Goal: Task Accomplishment & Management: Complete application form

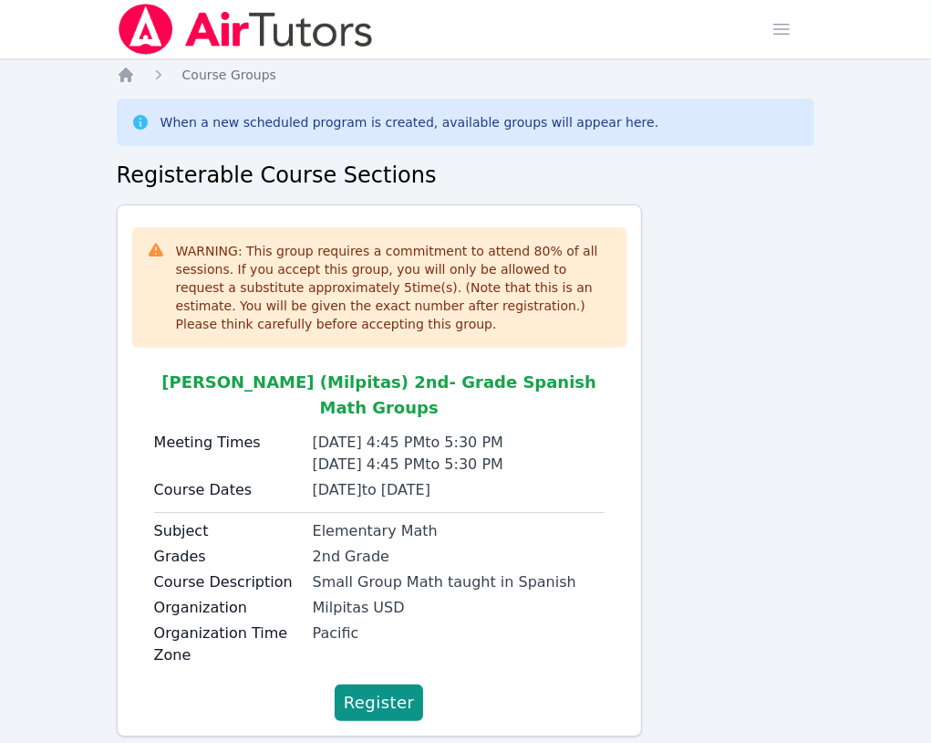
click at [241, 373] on span "[PERSON_NAME] (Milpitas) 2nd- Grade Spanish Math Groups" at bounding box center [378, 394] width 435 height 45
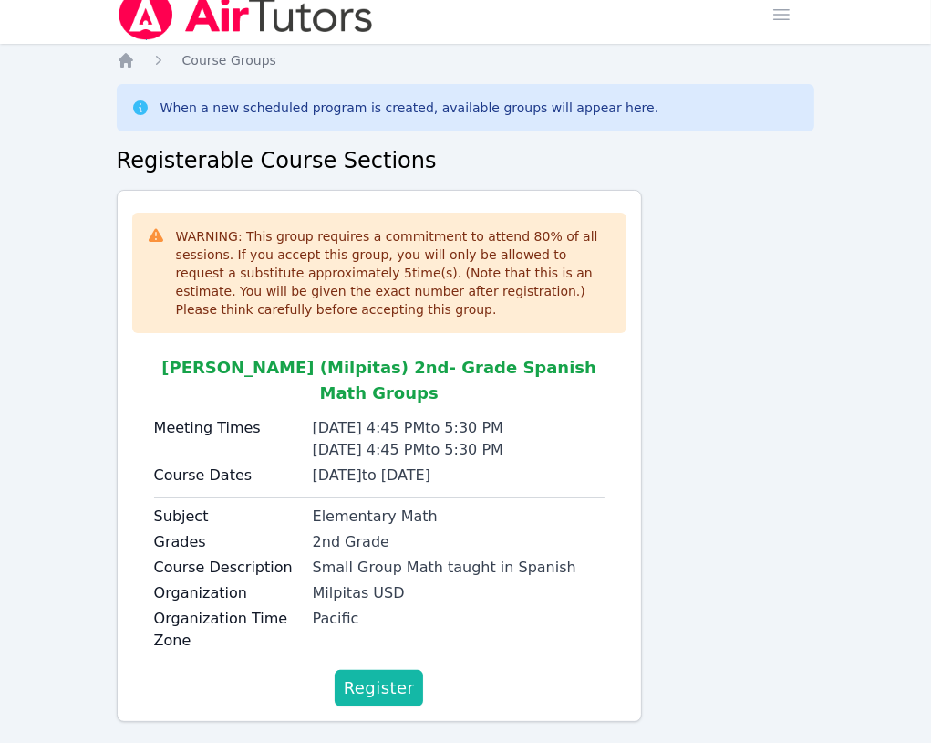
scroll to position [14, 0]
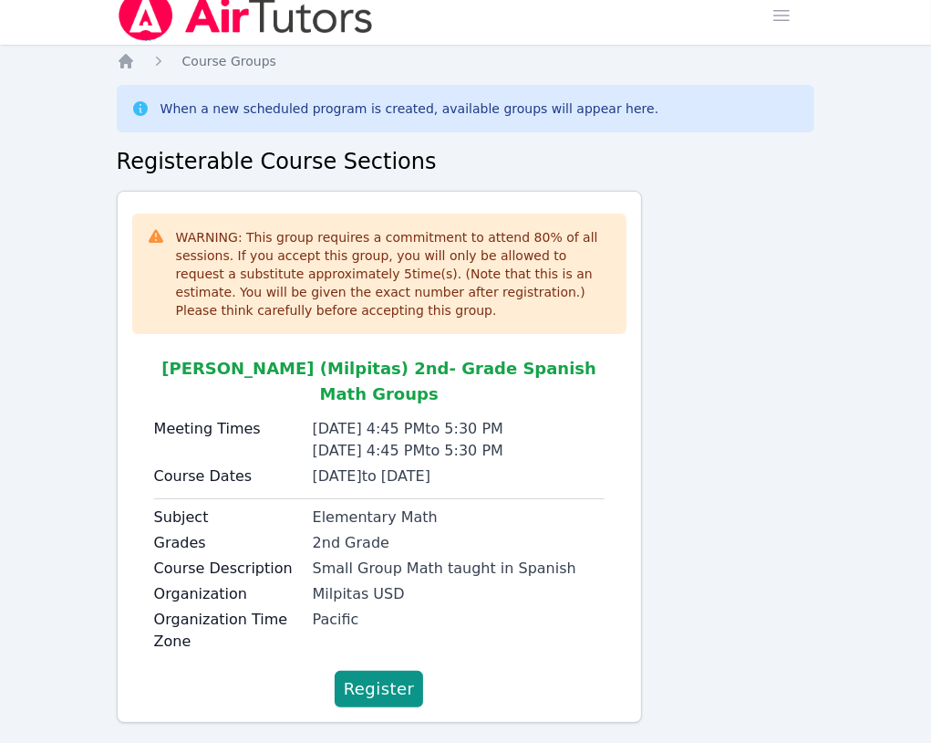
click at [348, 418] on div "Tuesday 4:45 PM to 5:30 PM" at bounding box center [459, 429] width 292 height 22
click at [275, 202] on div "WARNING: This group requires a commitment to attend 80 % of all sessions. If yo…" at bounding box center [379, 457] width 525 height 532
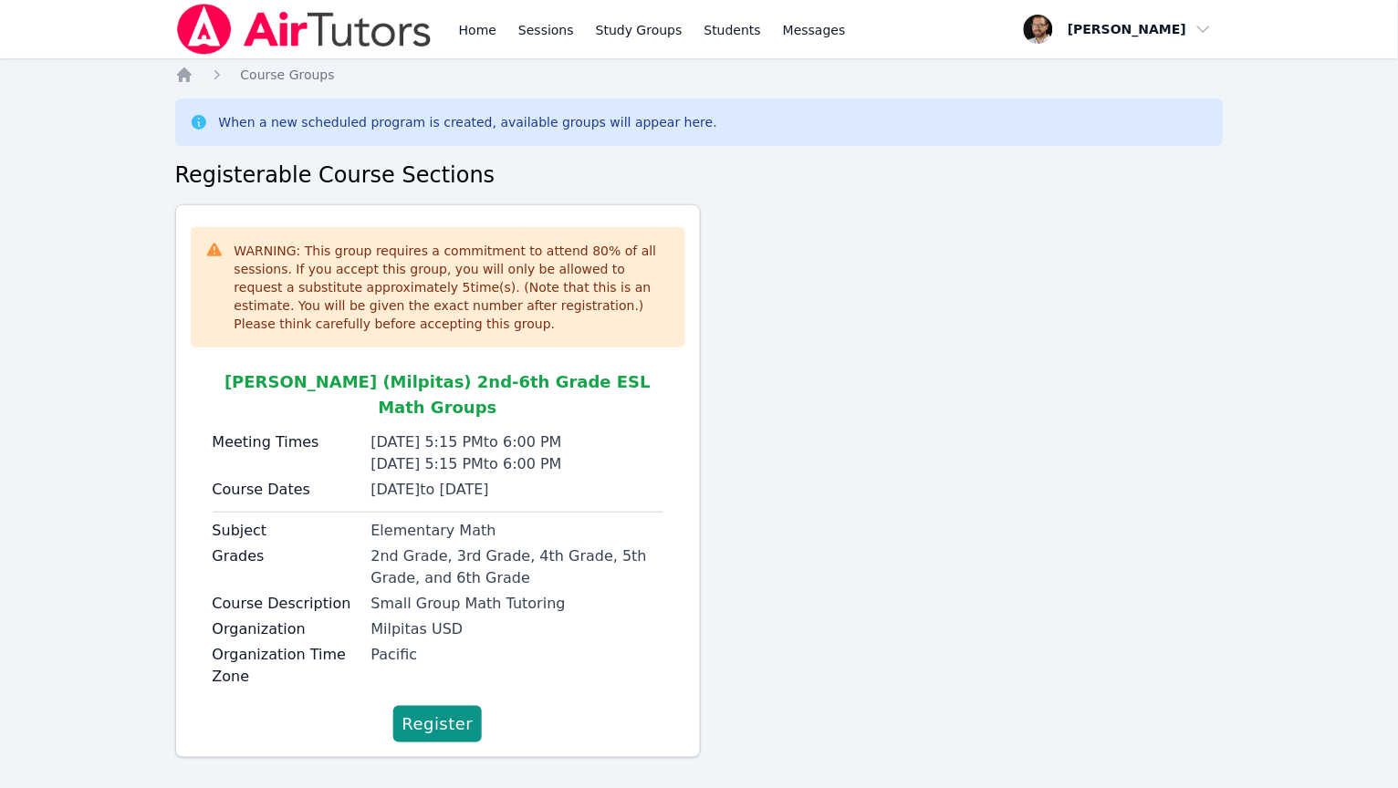
click at [787, 295] on div "WARNING: This group requires a commitment to attend 80 % of all sessions. If yo…" at bounding box center [699, 488] width 1048 height 568
click at [180, 74] on icon "Breadcrumb" at bounding box center [184, 75] width 15 height 15
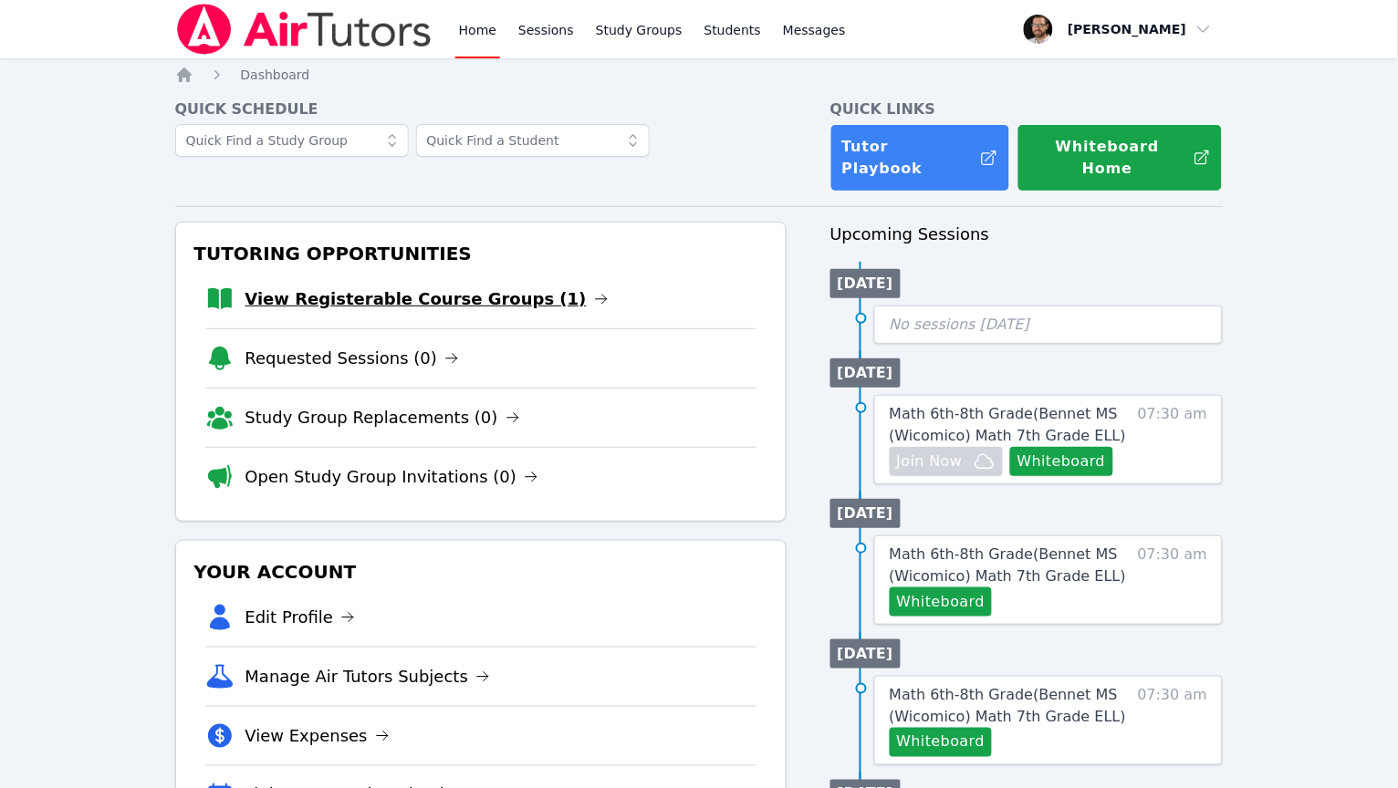
click at [448, 286] on link "View Registerable Course Groups (1)" at bounding box center [426, 299] width 363 height 26
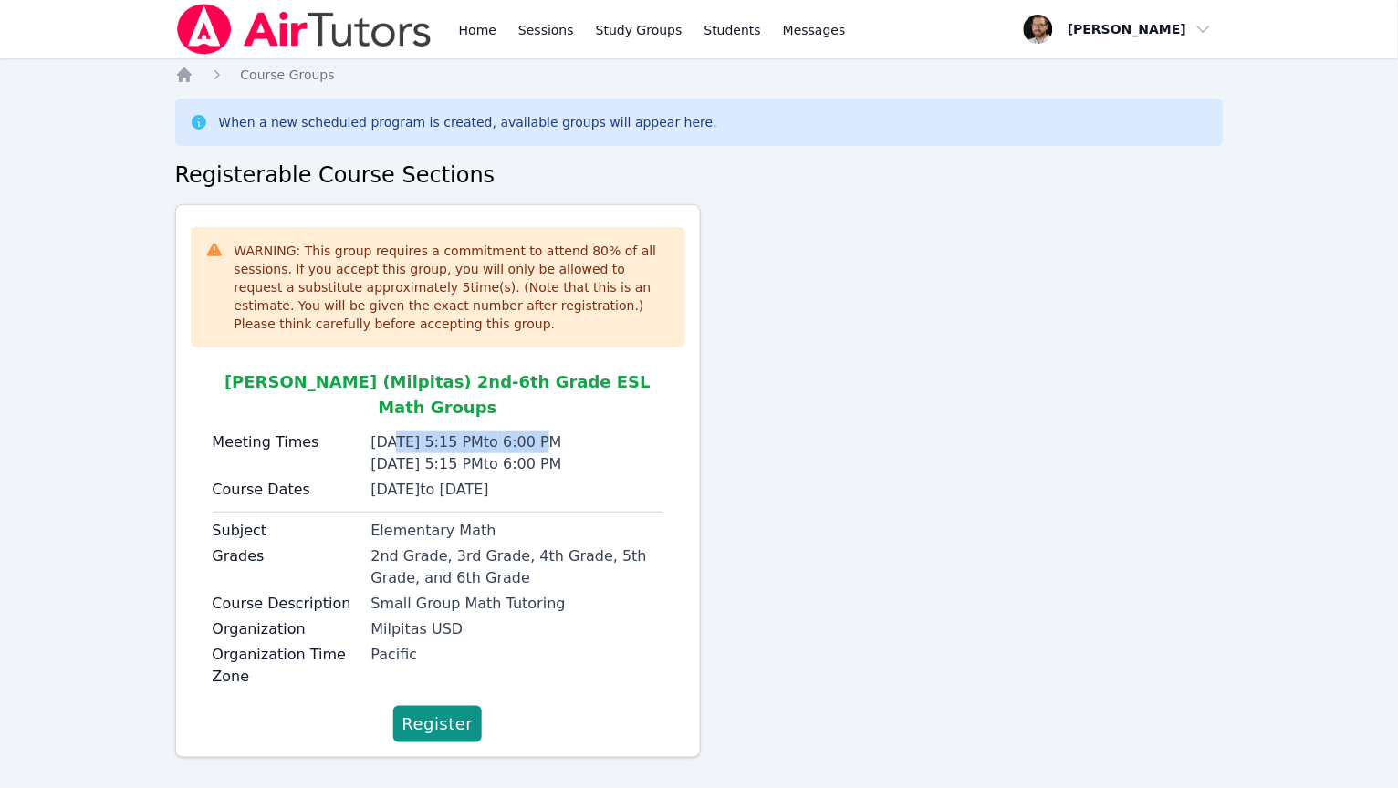
drag, startPoint x: 403, startPoint y: 415, endPoint x: 550, endPoint y: 412, distance: 146.9
click at [550, 432] on div "Monday 5:15 PM to 6:00 PM" at bounding box center [517, 443] width 292 height 22
click at [549, 432] on div "Monday 5:15 PM to 6:00 PM" at bounding box center [517, 443] width 292 height 22
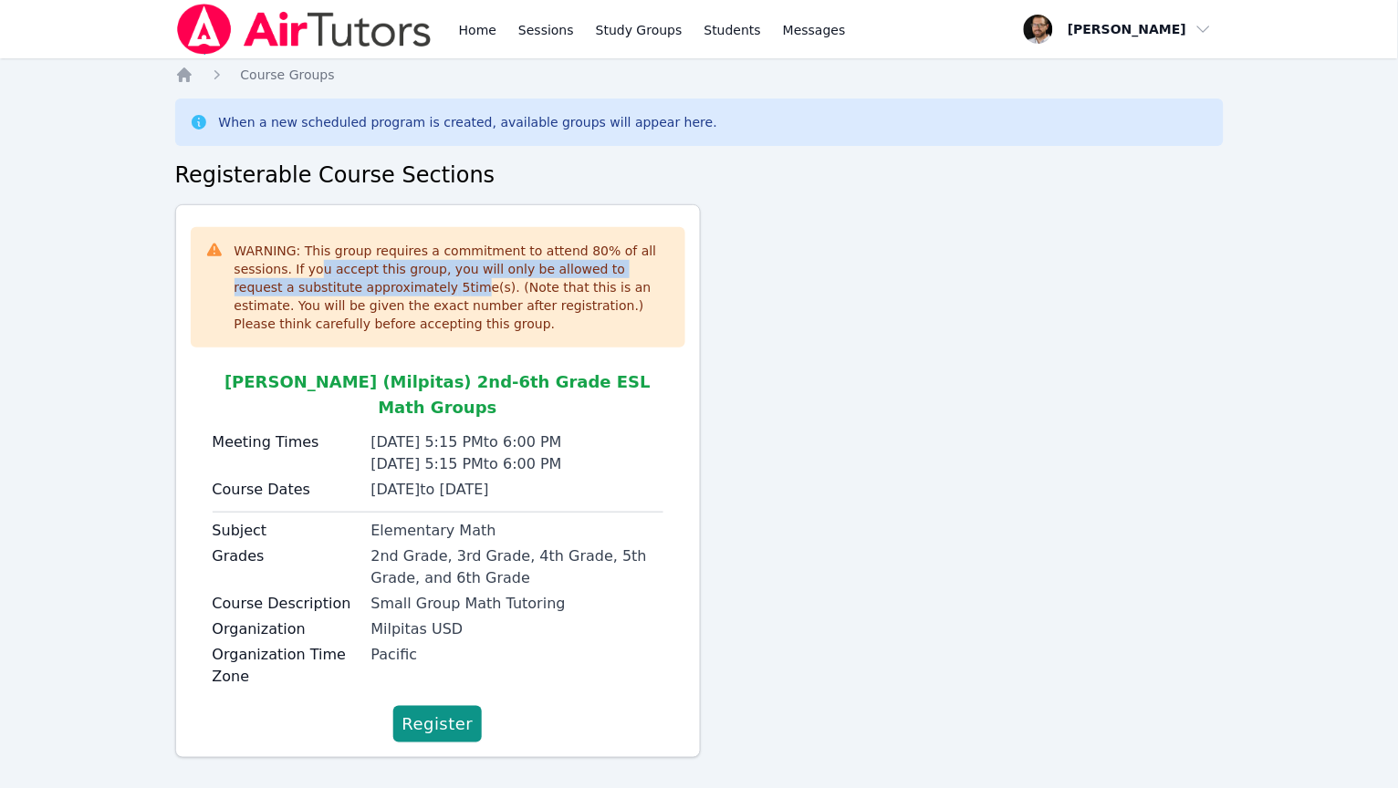
drag, startPoint x: 324, startPoint y: 269, endPoint x: 421, endPoint y: 289, distance: 99.7
click at [421, 289] on div "WARNING: This group requires a commitment to attend 80 % of all sessions. If yo…" at bounding box center [452, 287] width 436 height 91
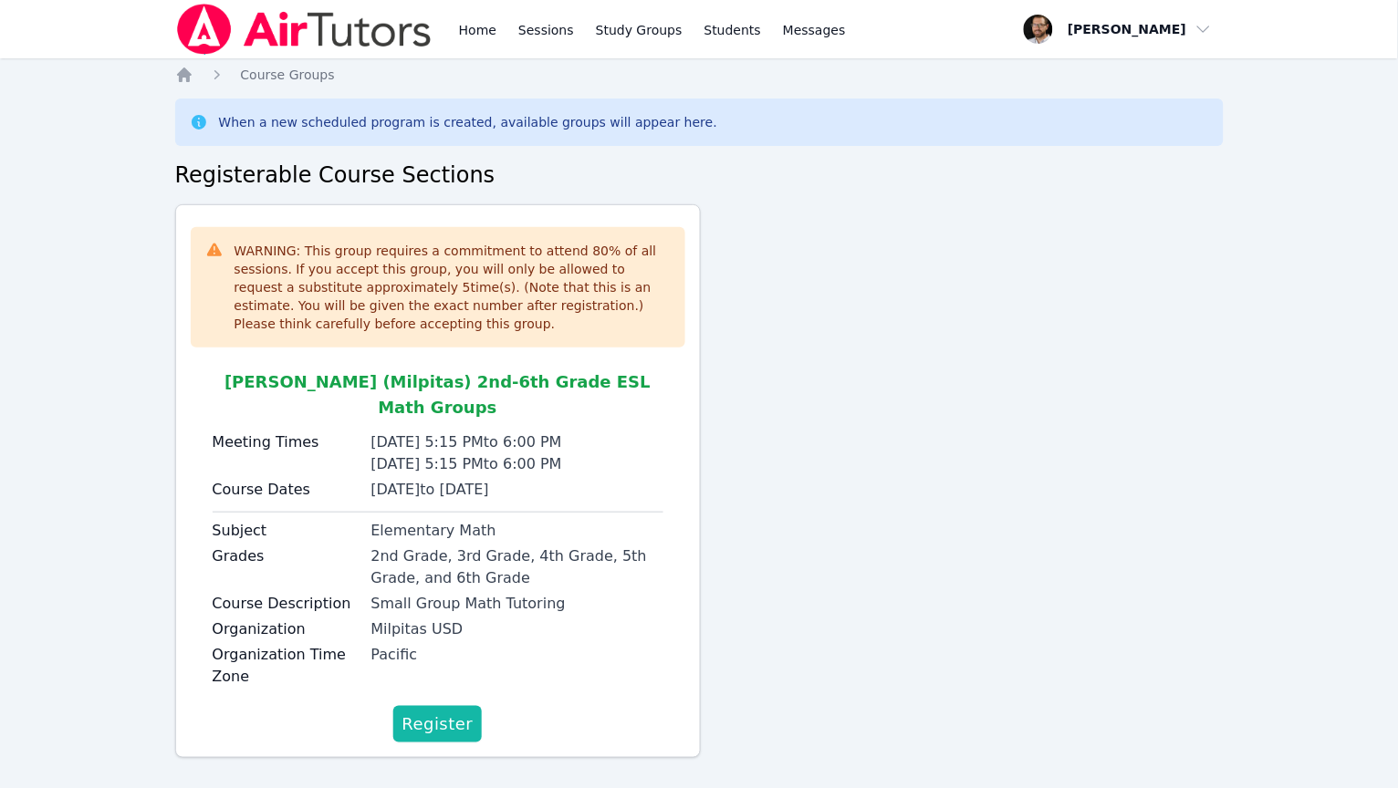
click at [430, 712] on span "Register" at bounding box center [437, 725] width 71 height 26
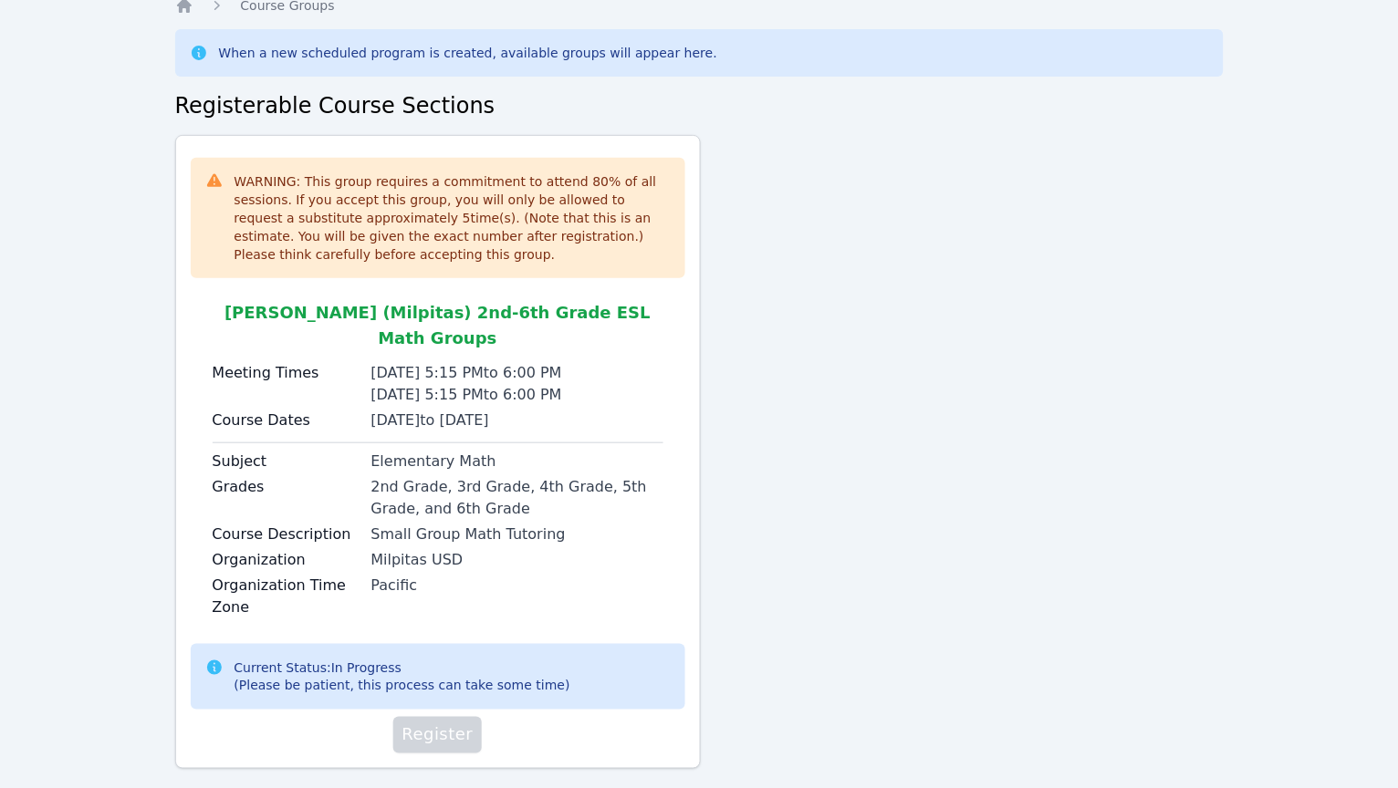
scroll to position [68, 0]
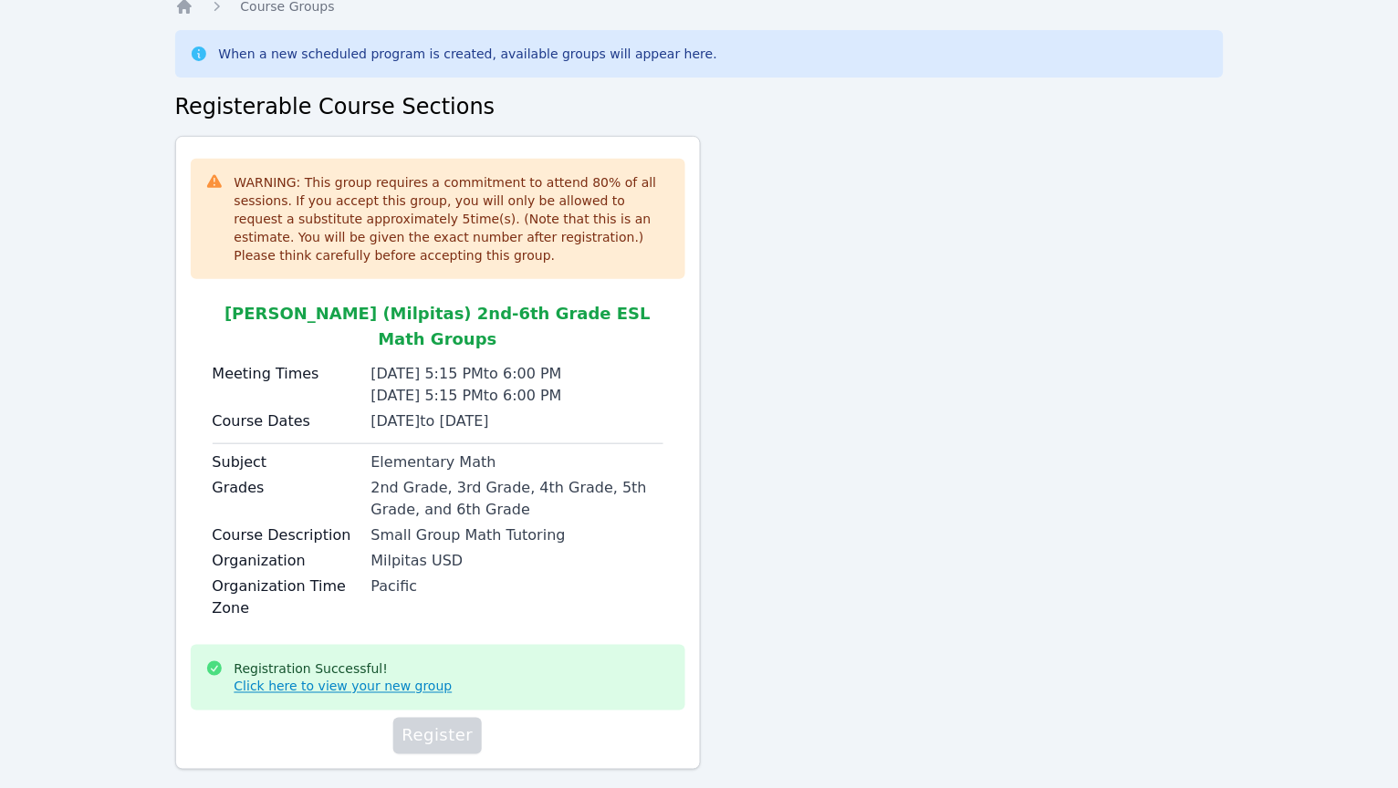
click at [371, 678] on link "Click here to view your new group" at bounding box center [343, 687] width 218 height 18
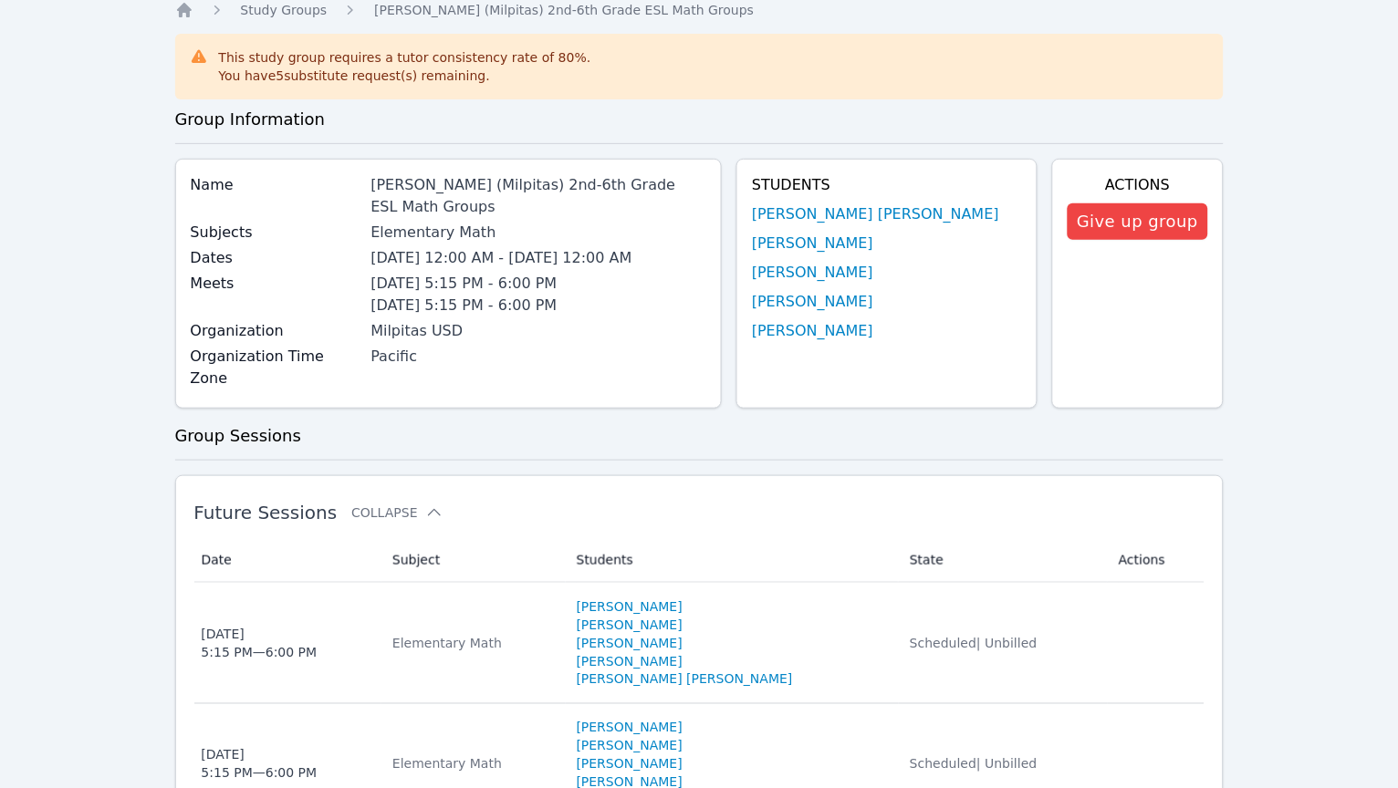
scroll to position [66, 0]
click at [931, 223] on button "Give up group" at bounding box center [1137, 221] width 140 height 36
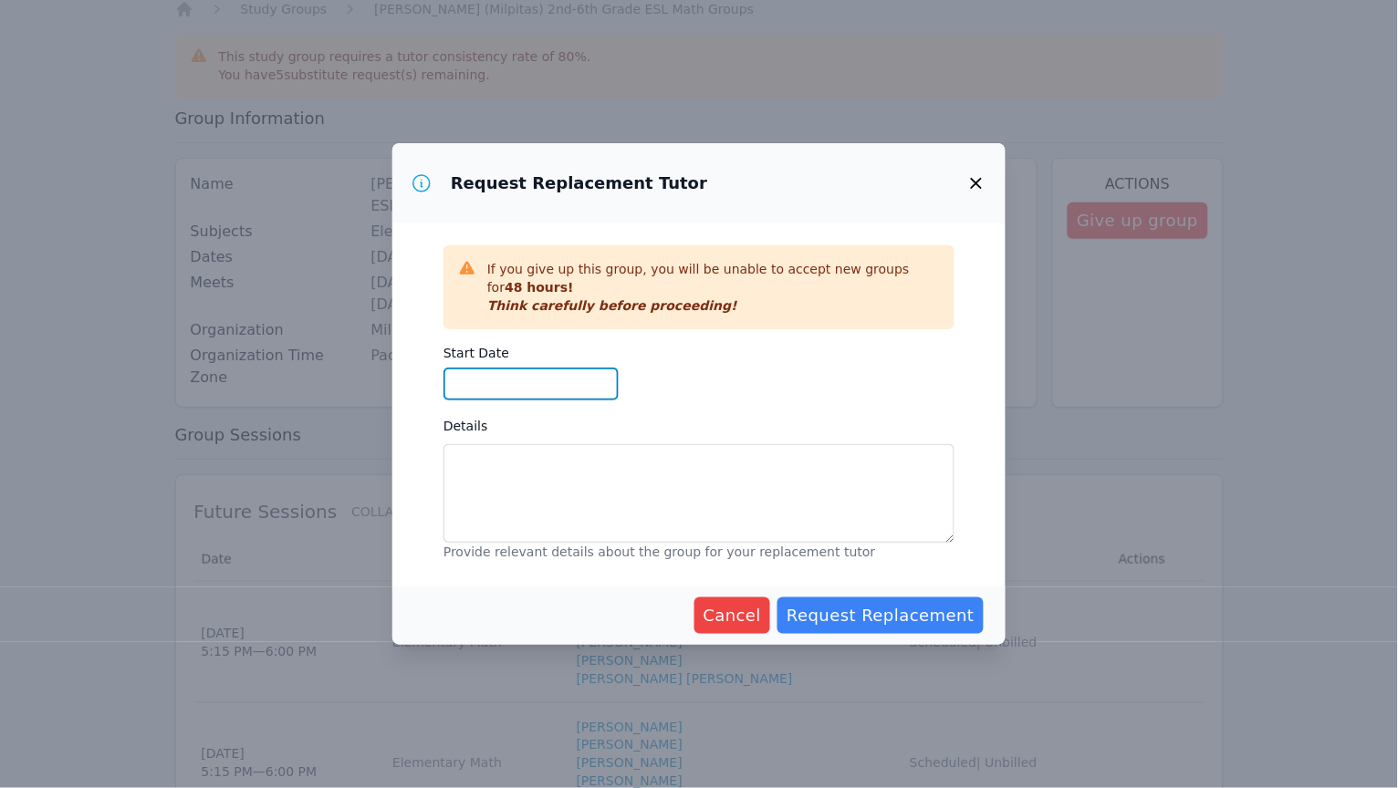
click at [555, 388] on input "Start Date" at bounding box center [530, 384] width 175 height 33
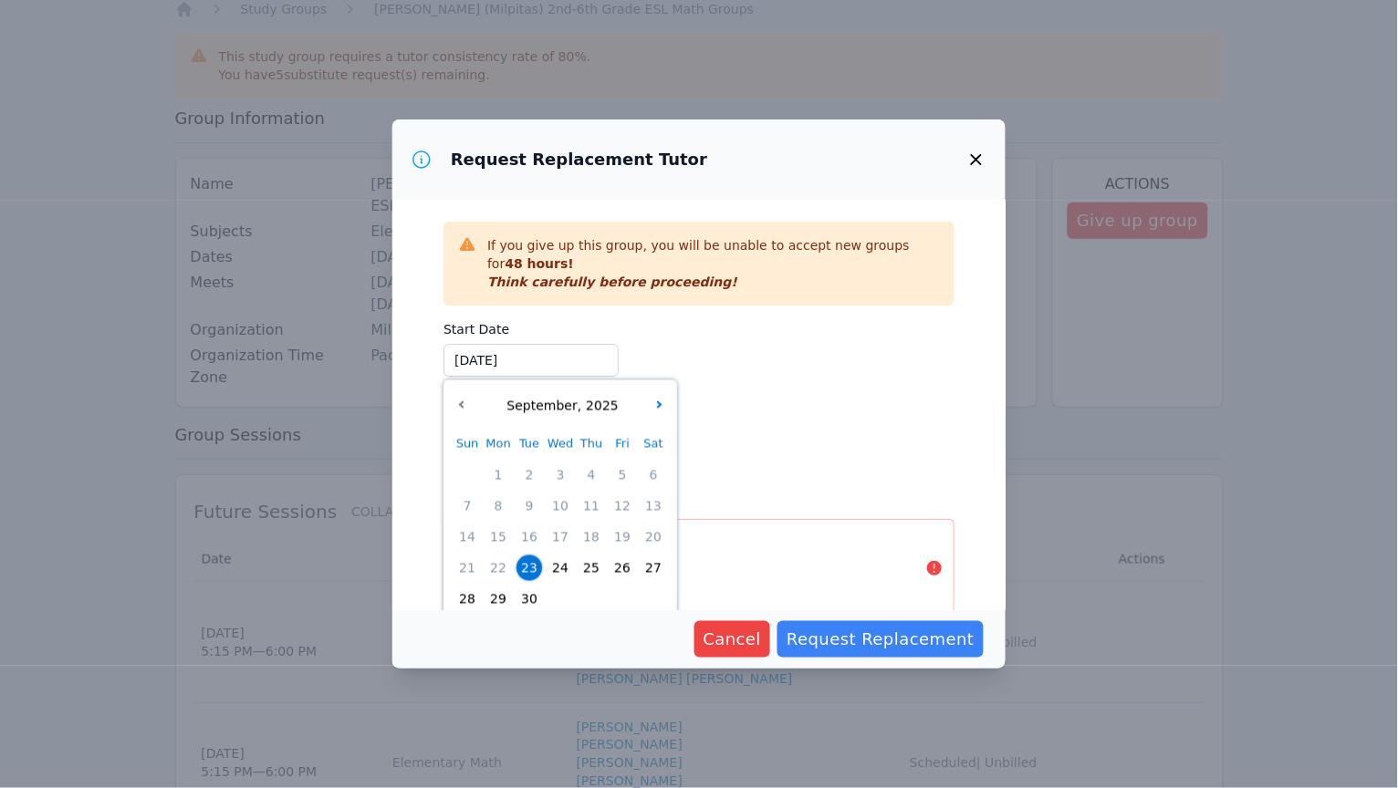
click at [526, 562] on span "23" at bounding box center [529, 568] width 26 height 26
click at [733, 422] on div "Start Date 09/23/2025 09/23/2025 September , 2025 Sun Mon Tue Wed Thu Fri Sat 1…" at bounding box center [698, 398] width 511 height 170
click at [732, 376] on div "Start Date 09/23/2025 09/23/2025 September , 2025 Sun Mon Tue Wed Thu Fri Sat 1…" at bounding box center [698, 398] width 511 height 170
click at [795, 539] on textarea "Details" at bounding box center [698, 568] width 511 height 99
click at [747, 409] on div "Start Date 09/23/2025 09/23/2025 September , 2025 Sun Mon Tue Wed Thu Fri Sat 1…" at bounding box center [698, 398] width 511 height 170
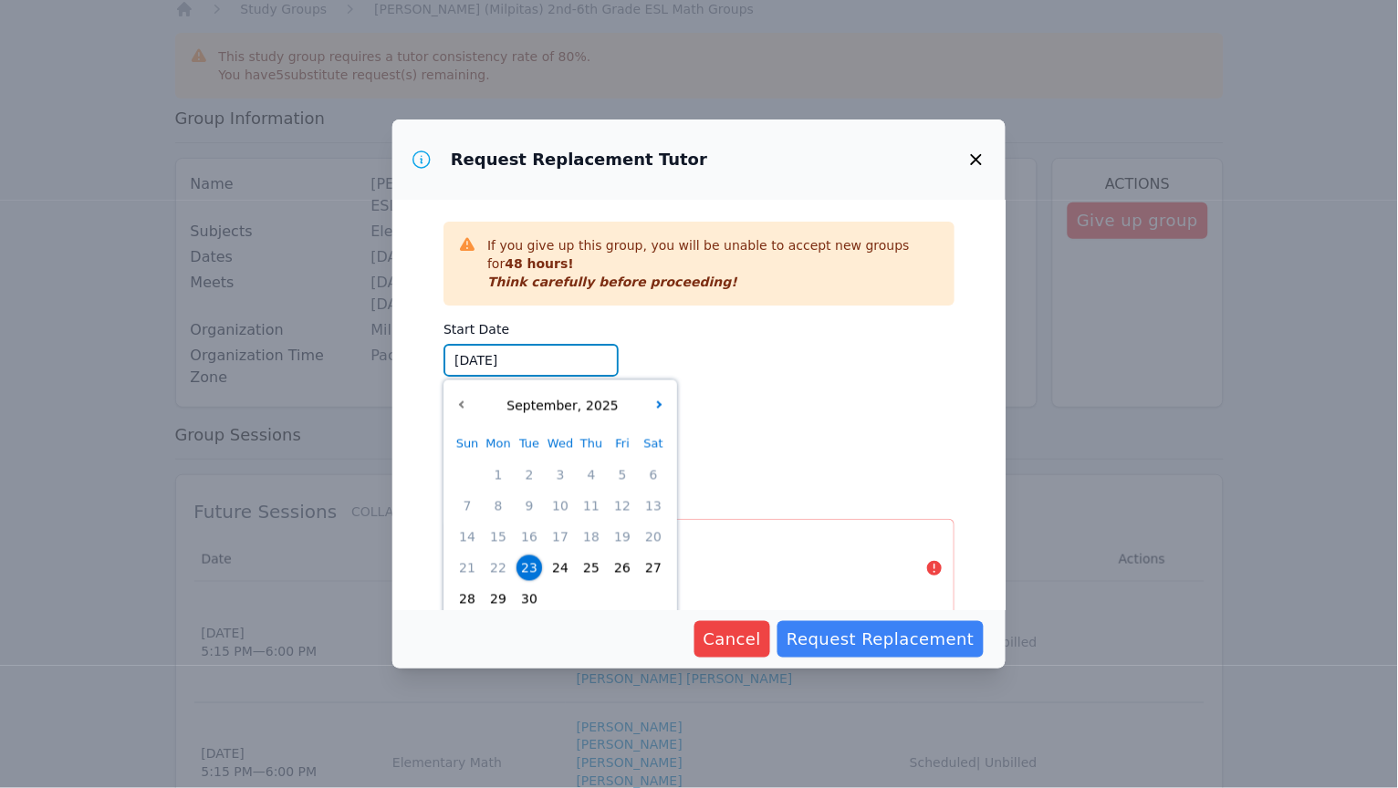
click at [548, 361] on input "09/23/2025" at bounding box center [530, 360] width 175 height 33
click at [635, 332] on div "Start Date 09/23/2025 09/23/2025 September , 2025 Sun Mon Tue Wed Thu Fri Sat 1…" at bounding box center [698, 398] width 511 height 170
click at [525, 597] on span "30" at bounding box center [529, 599] width 26 height 26
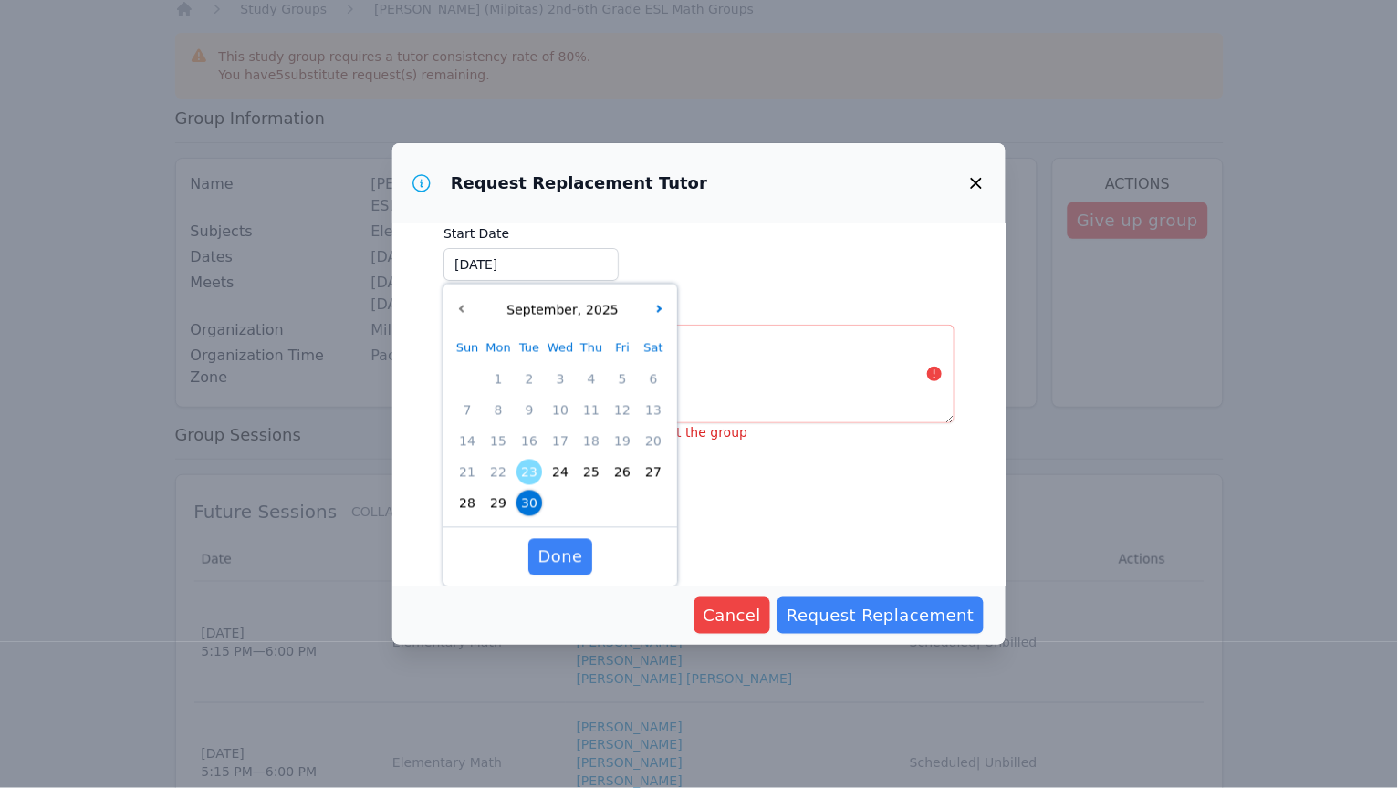
scroll to position [119, 0]
click at [527, 475] on span "23" at bounding box center [529, 474] width 26 height 26
type input "09/23/2025"
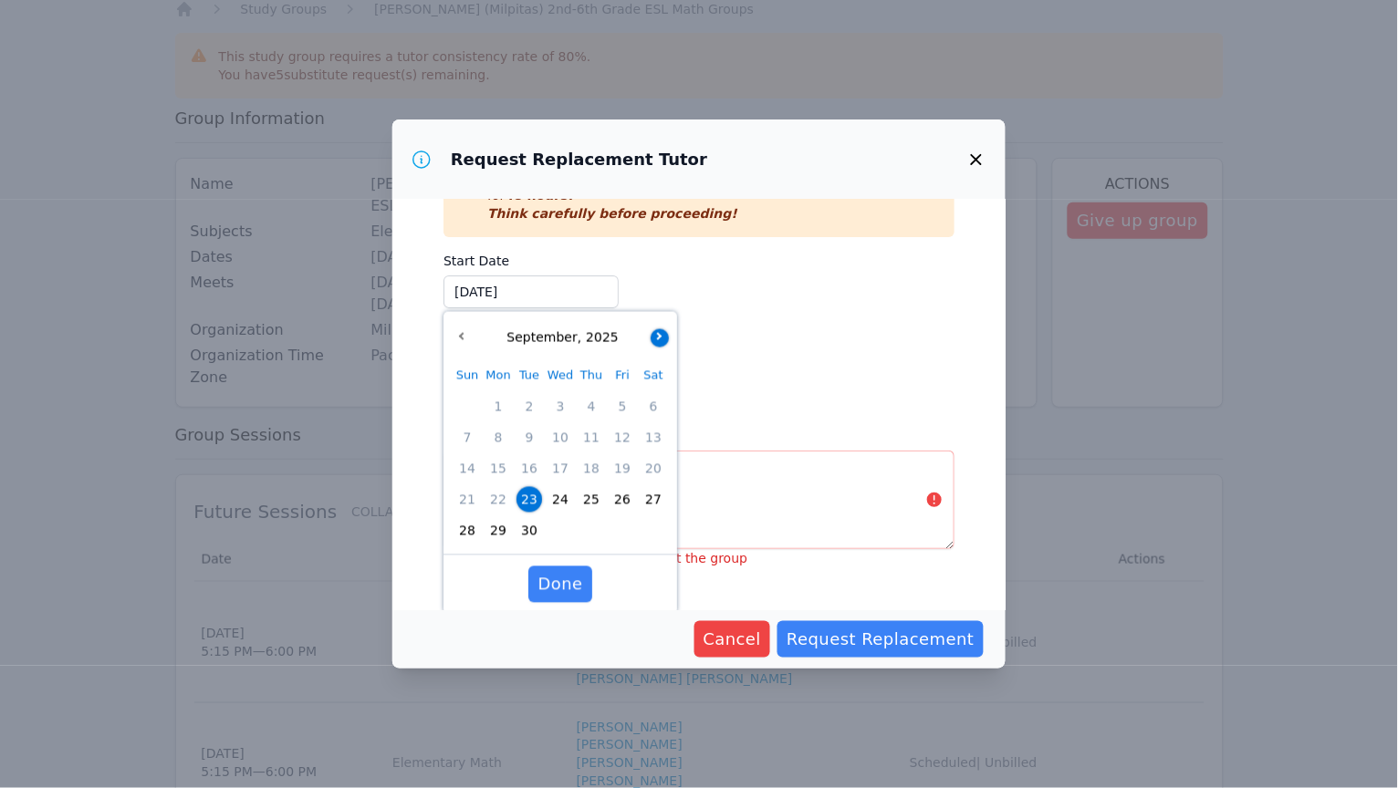
click at [663, 337] on button "button" at bounding box center [659, 337] width 18 height 18
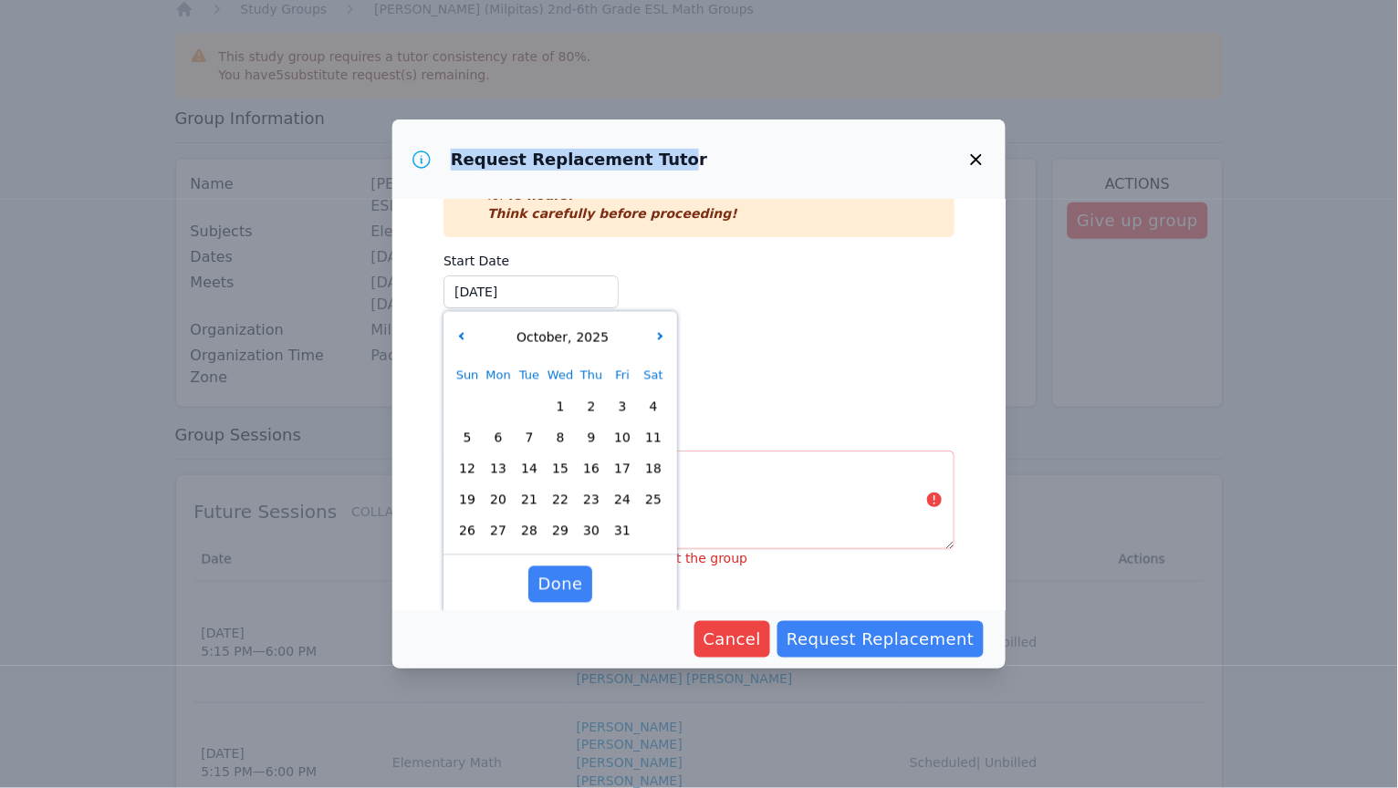
drag, startPoint x: 611, startPoint y: 144, endPoint x: 660, endPoint y: 161, distance: 51.9
click at [660, 161] on div "Request Replacement Tutor" at bounding box center [553, 160] width 307 height 44
click at [931, 151] on icon "button" at bounding box center [976, 160] width 22 height 22
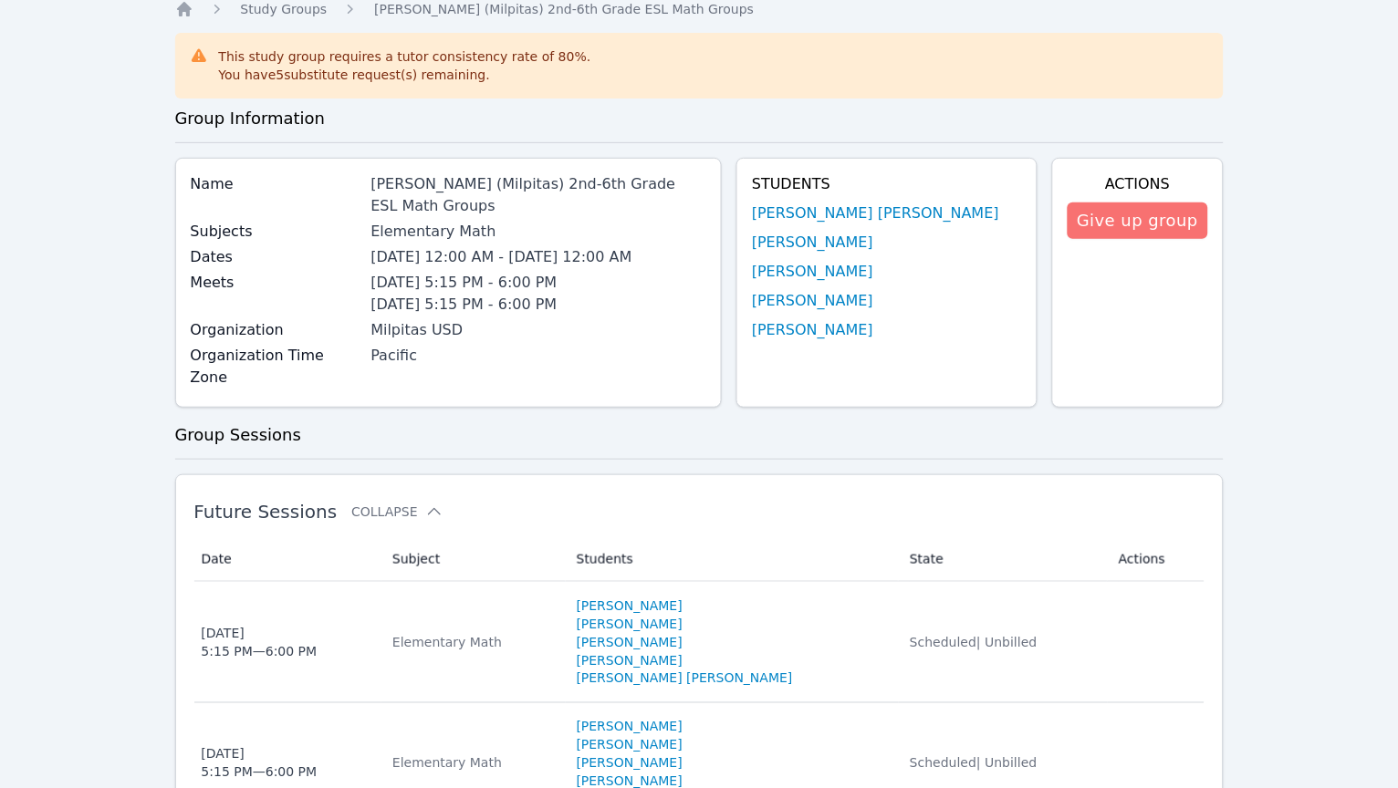
click at [931, 218] on button "Give up group" at bounding box center [1137, 221] width 140 height 36
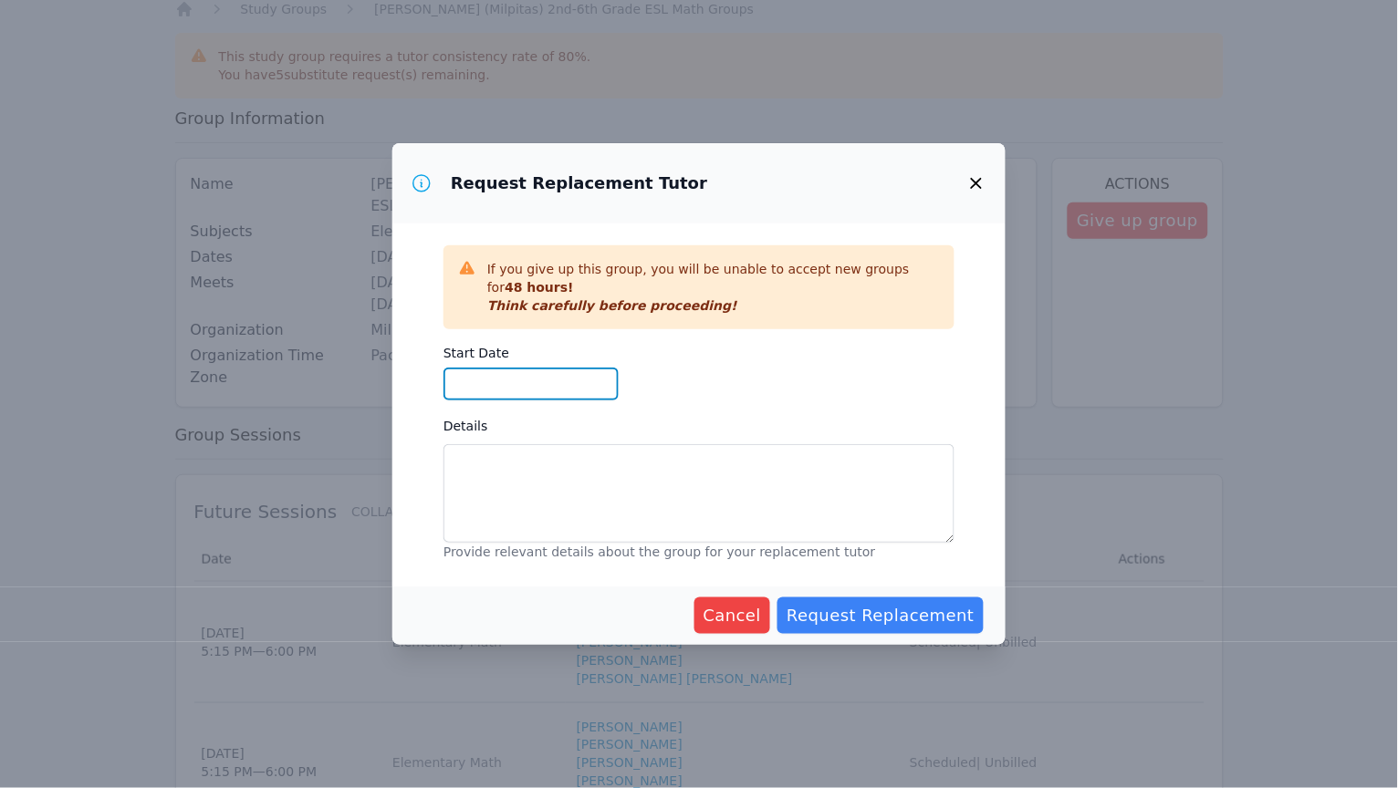
click at [582, 374] on input "Start Date" at bounding box center [530, 384] width 175 height 33
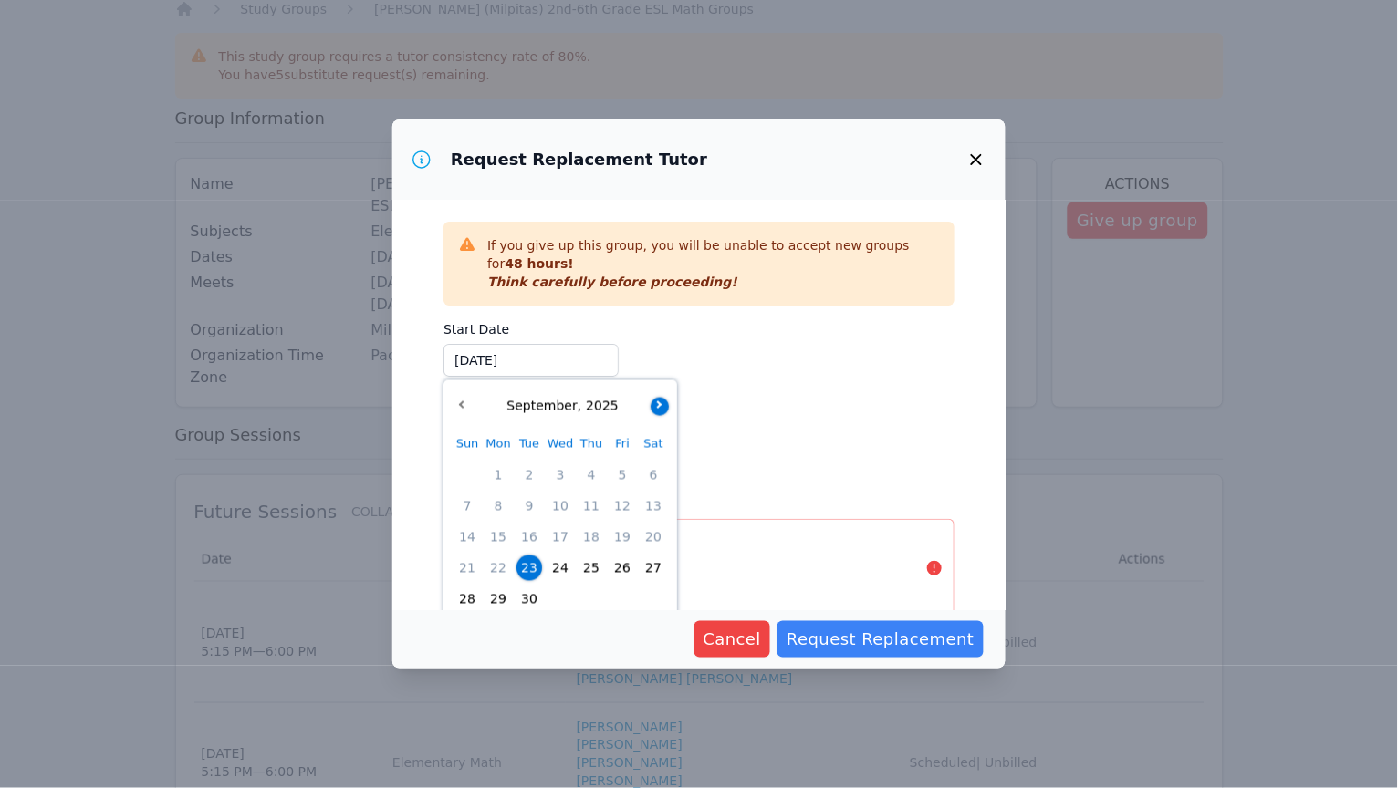
click at [660, 403] on icon "button" at bounding box center [657, 403] width 7 height 7
click at [494, 499] on span "6" at bounding box center [498, 506] width 26 height 26
type input "10/06/2025"
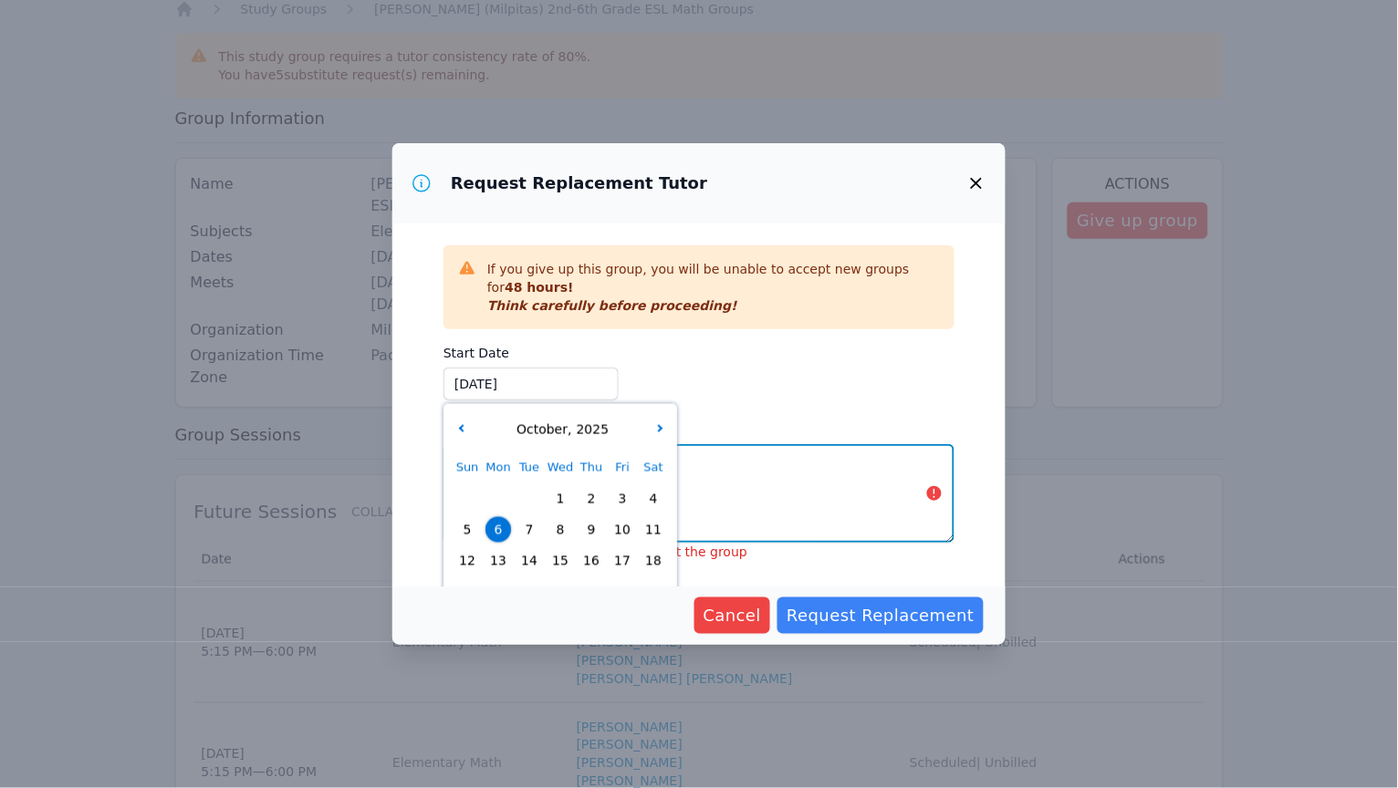
click at [817, 505] on textarea "Details" at bounding box center [698, 493] width 511 height 99
click at [733, 415] on label "Details" at bounding box center [698, 426] width 511 height 22
click at [733, 444] on textarea "Details" at bounding box center [698, 493] width 511 height 99
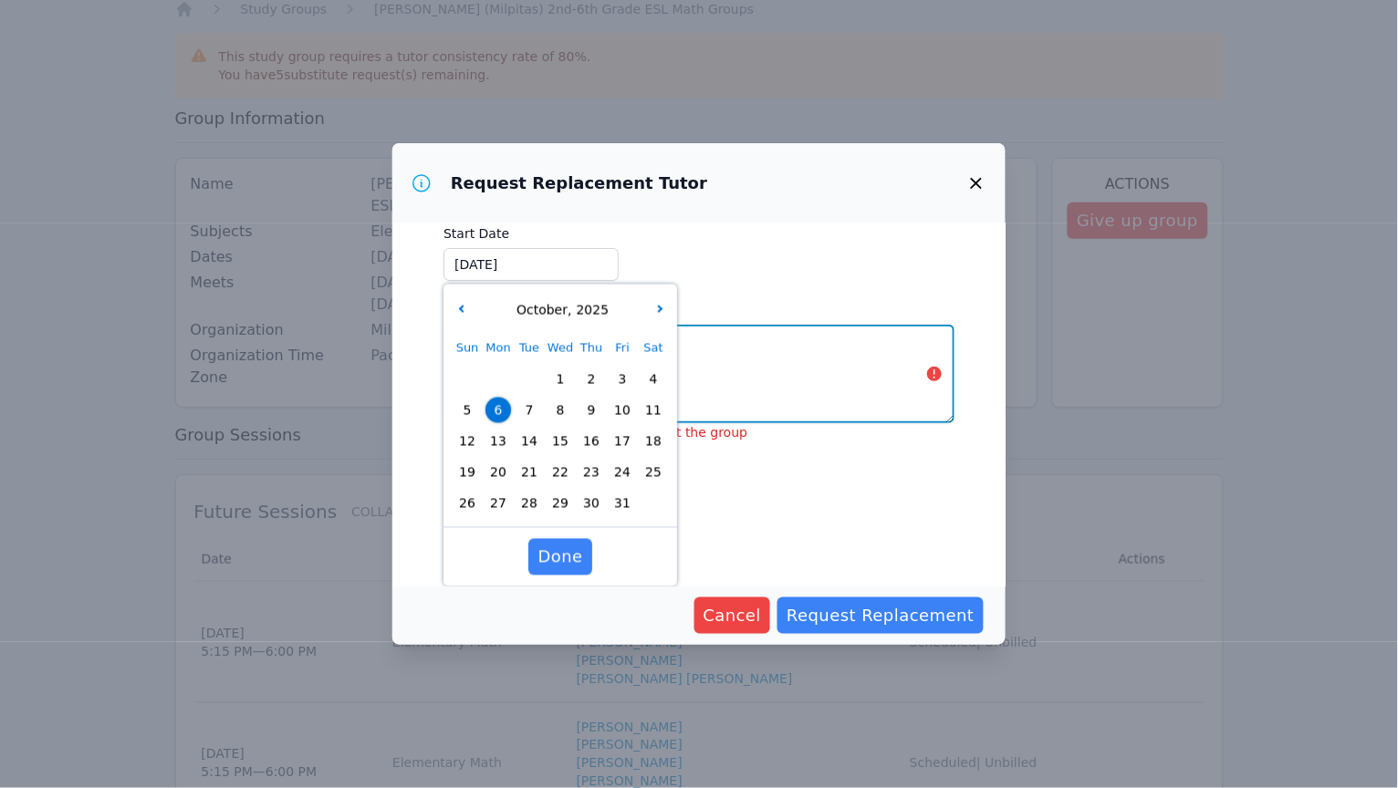
scroll to position [119, 0]
click at [560, 548] on span "Done" at bounding box center [559, 559] width 45 height 26
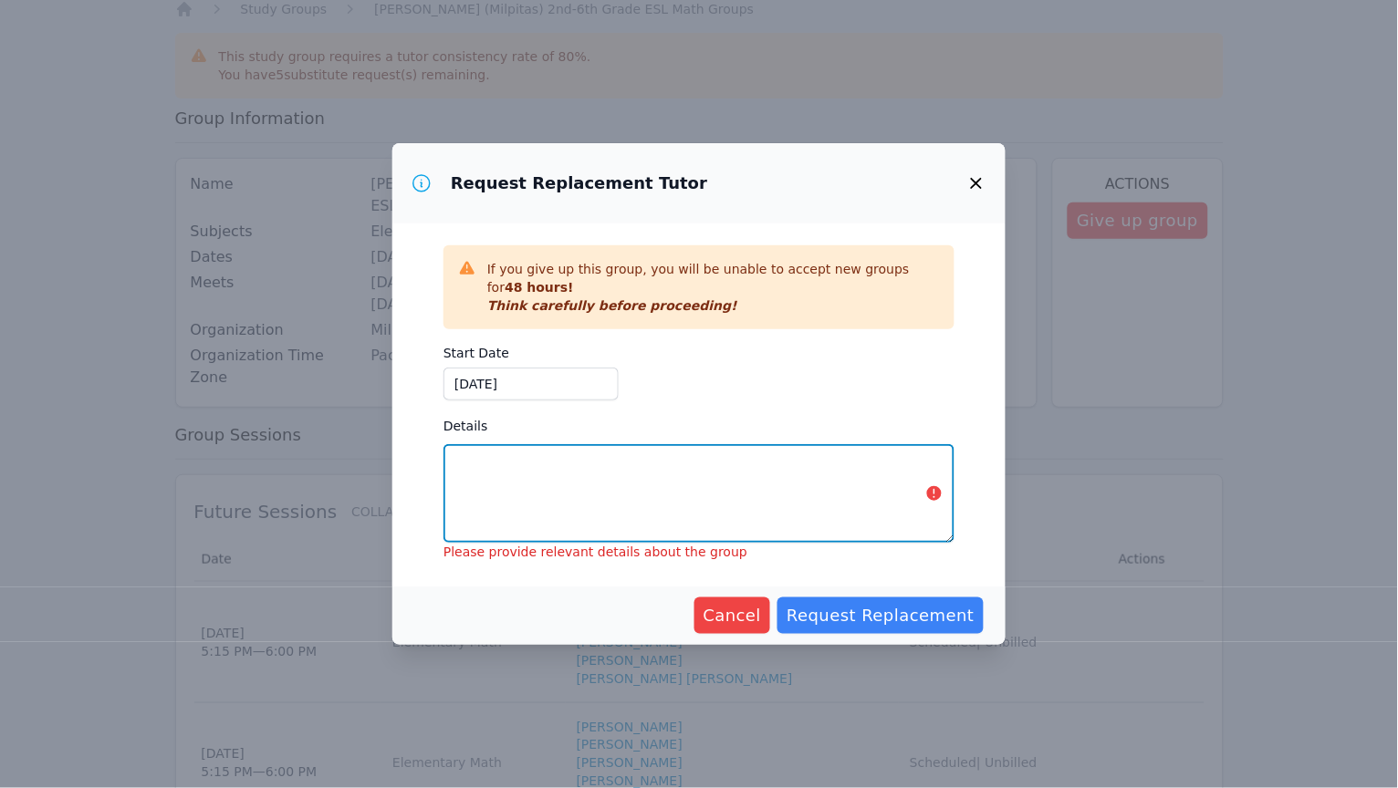
click at [692, 482] on textarea "Details" at bounding box center [698, 493] width 511 height 99
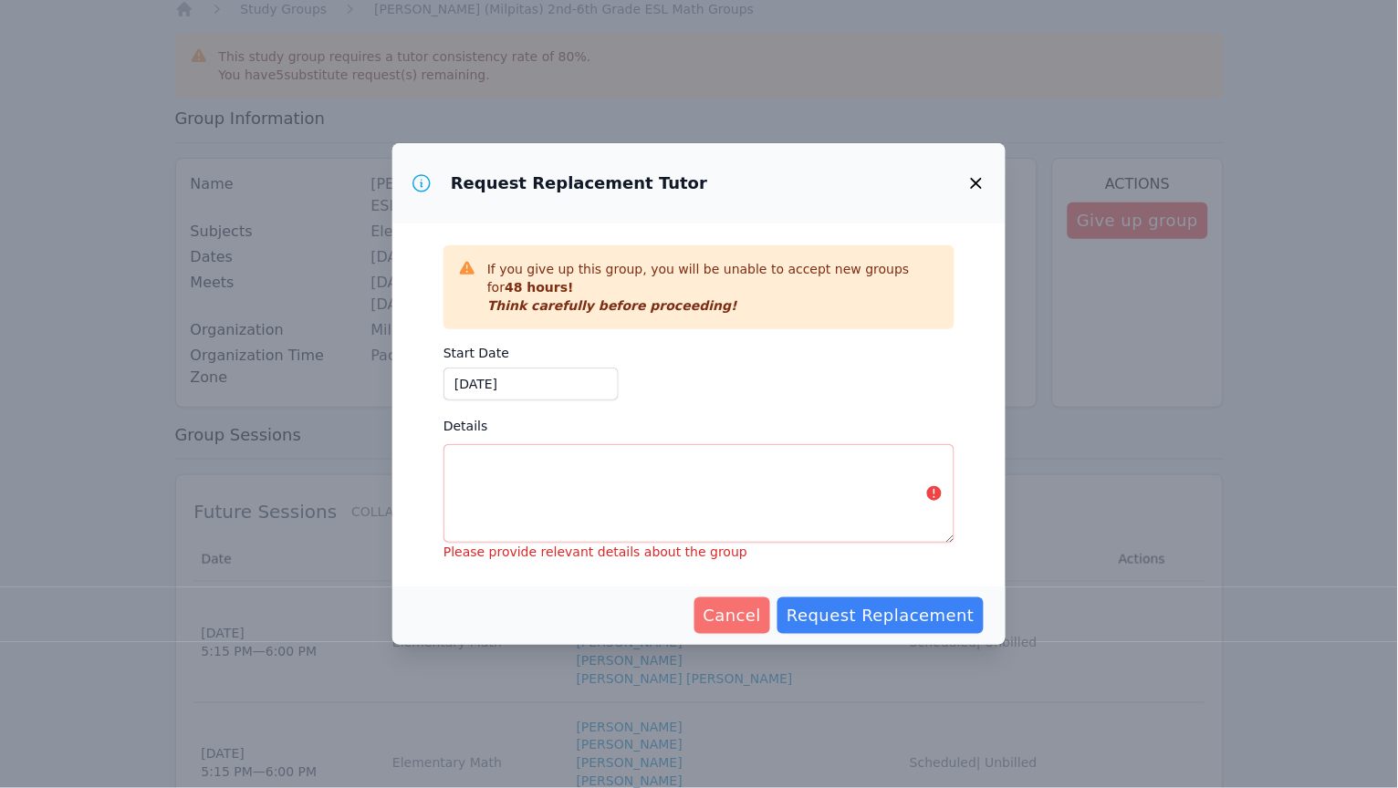
click at [749, 618] on span "Cancel" at bounding box center [732, 616] width 58 height 26
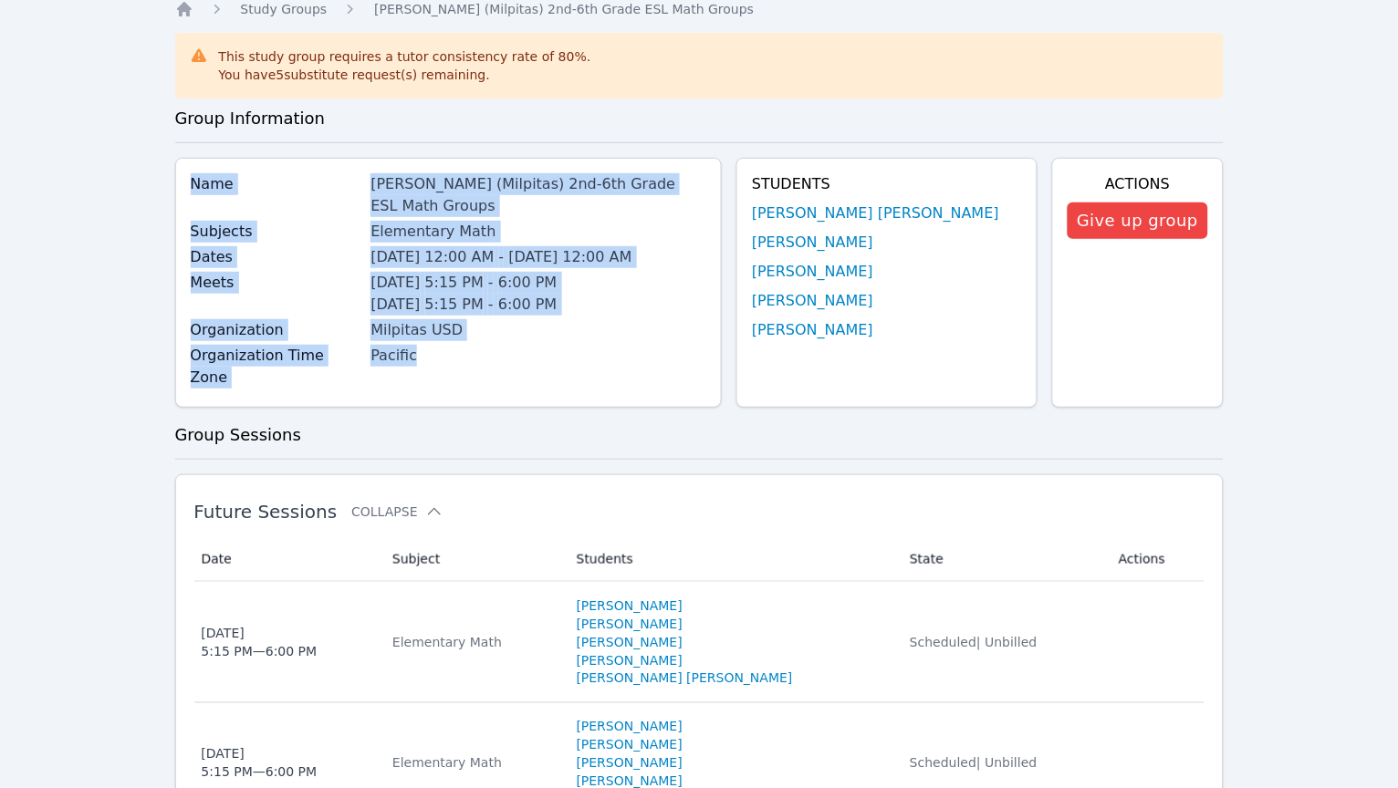
drag, startPoint x: 187, startPoint y: 179, endPoint x: 478, endPoint y: 357, distance: 341.1
click at [478, 357] on div "Name Randall (Milpitas) 2nd-6th Grade ESL Math Groups Subjects Elementary Math …" at bounding box center [448, 283] width 547 height 250
copy div "Name Randall (Milpitas) 2nd-6th Grade ESL Math Groups Subjects Elementary Math …"
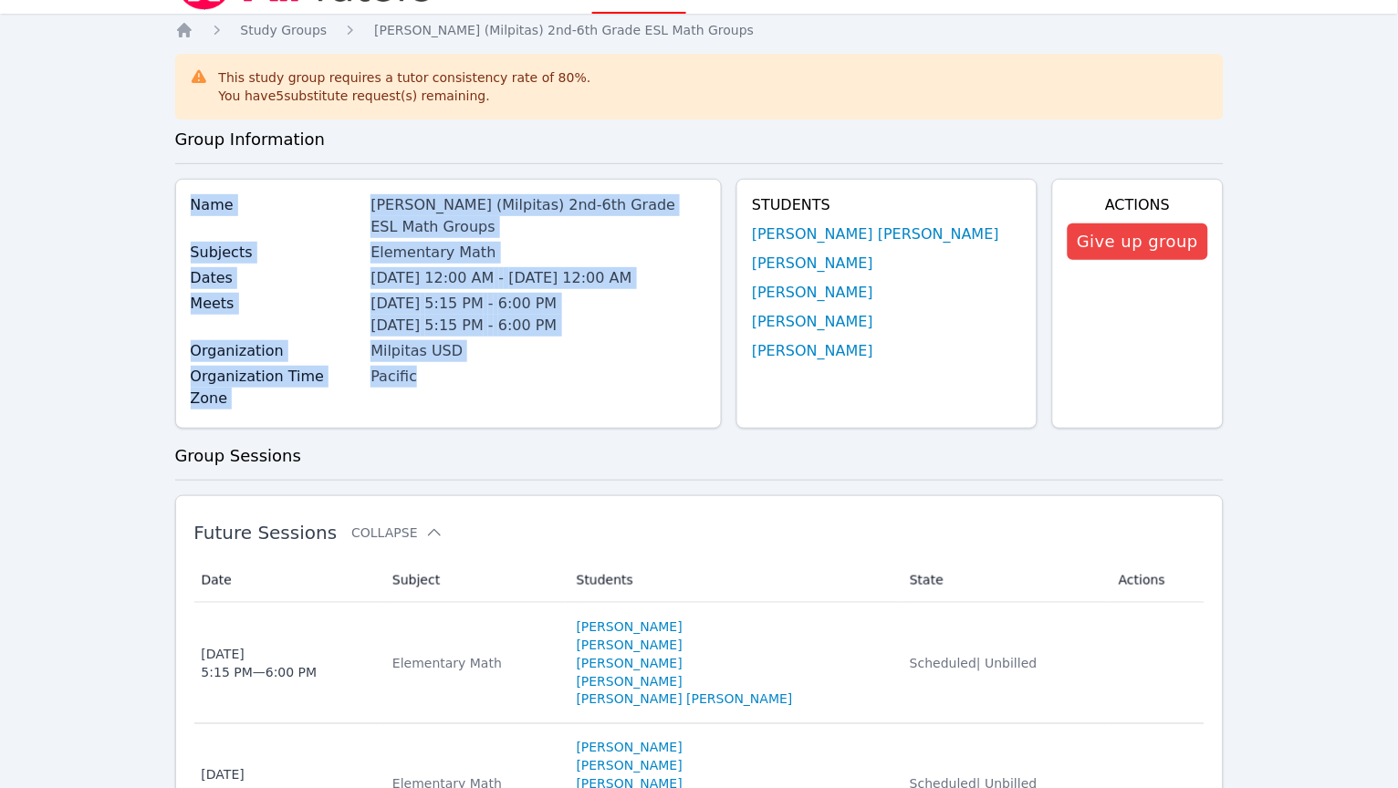
scroll to position [47, 0]
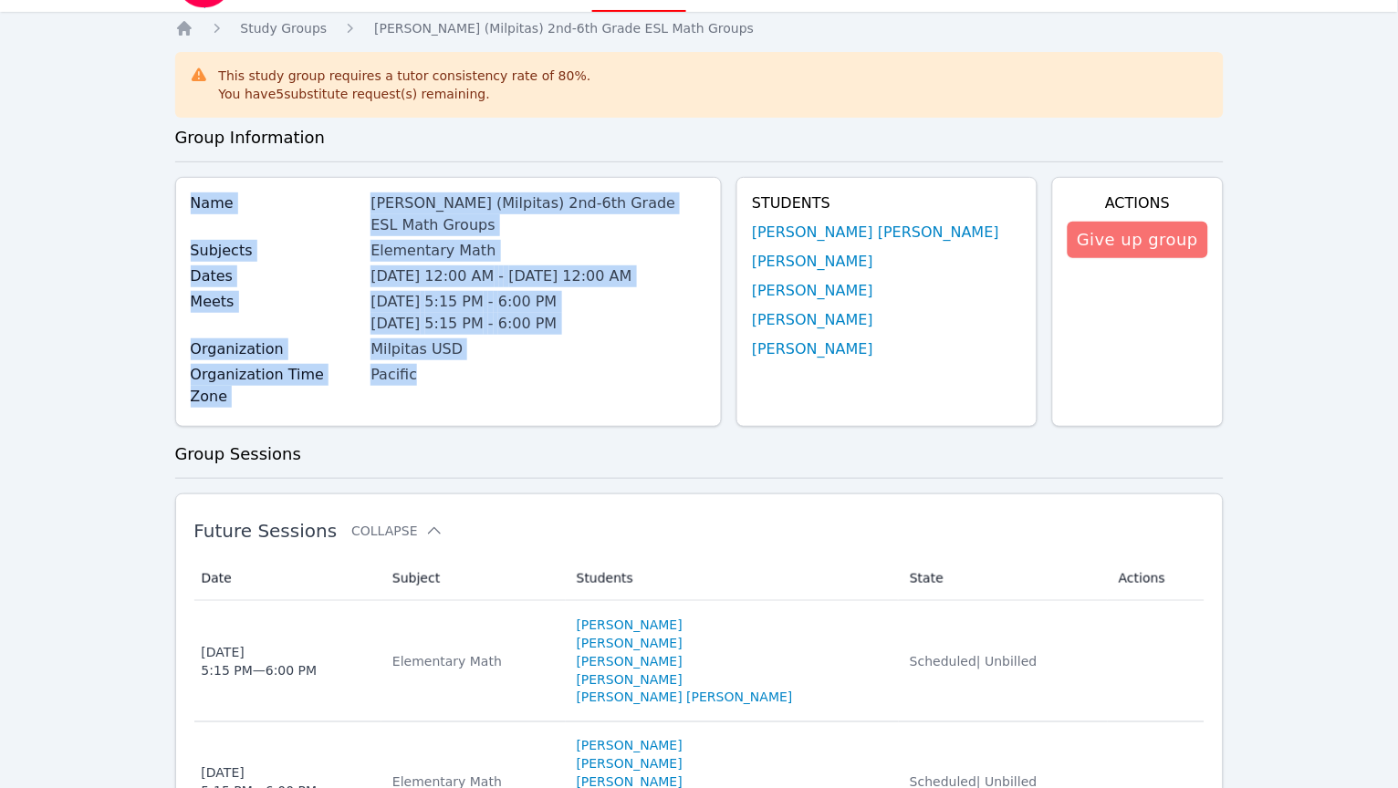
click at [931, 245] on button "Give up group" at bounding box center [1137, 240] width 140 height 36
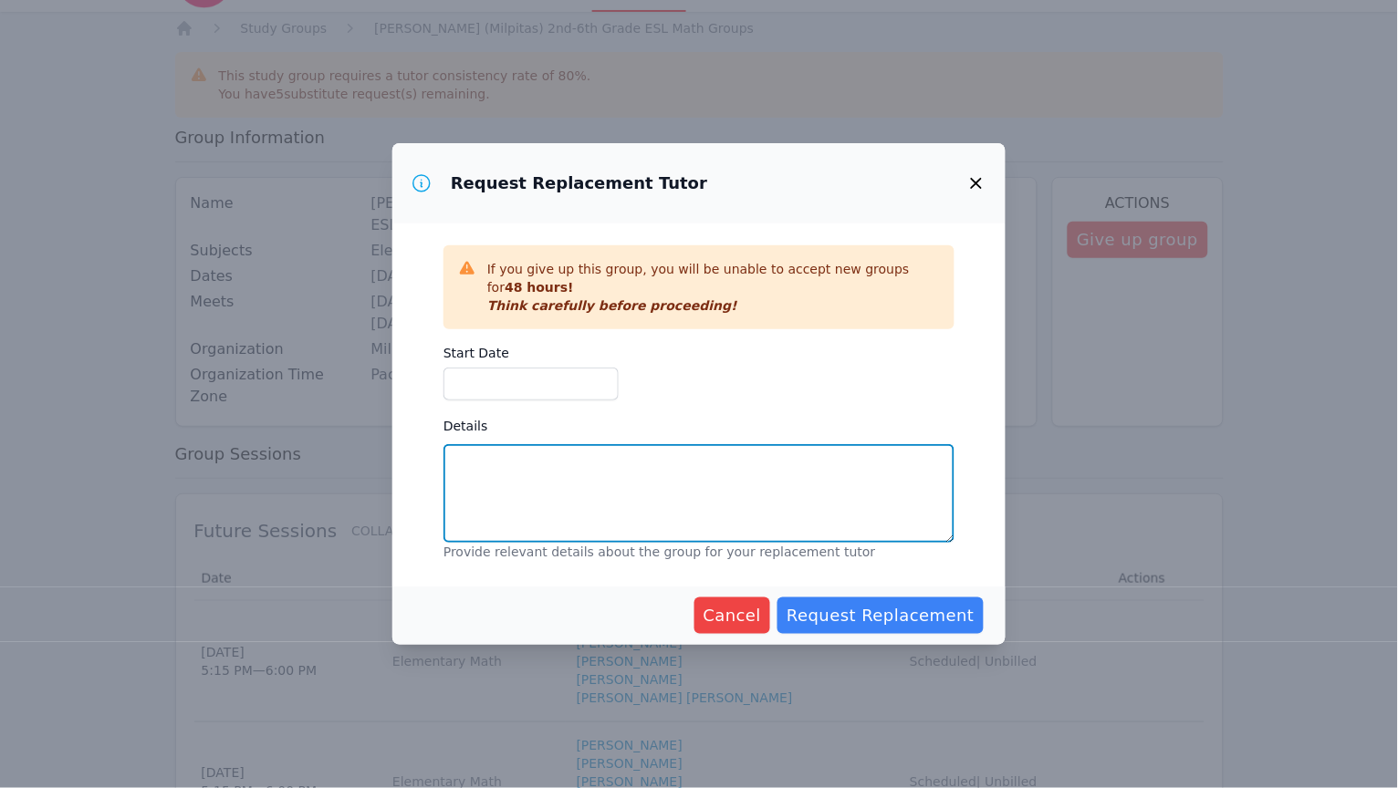
click at [618, 472] on textarea "Details" at bounding box center [698, 493] width 511 height 99
paste textarea "Name Randall (Milpitas) 2nd-6th Grade ESL Math Groups Subjects Elementary Math …"
type textarea "Name Randall (Milpitas) 2nd-6th Grade ESL Math Groups Subjects Elementary Math …"
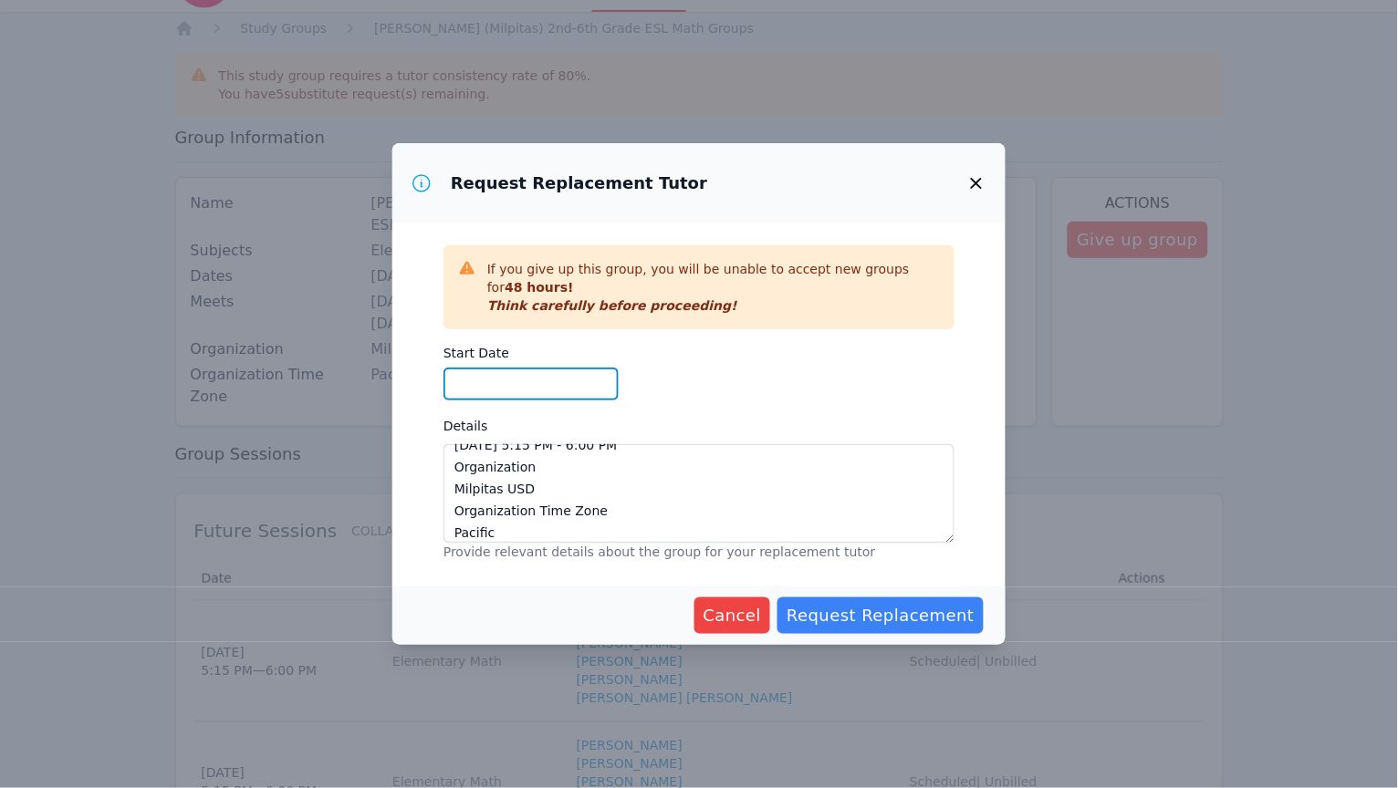
click at [560, 397] on input "Start Date" at bounding box center [530, 384] width 175 height 33
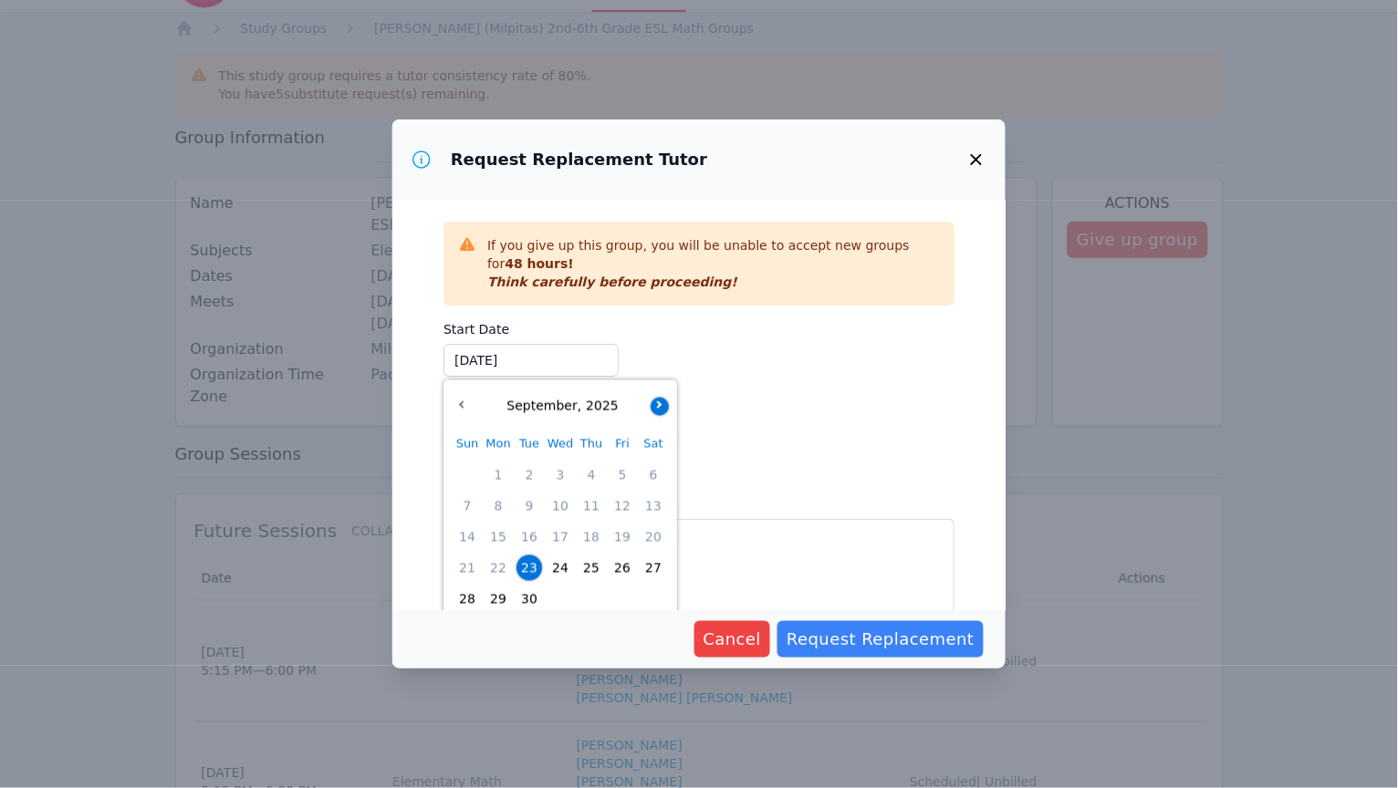
click at [664, 402] on button "button" at bounding box center [659, 406] width 18 height 18
click at [461, 397] on button "button" at bounding box center [461, 406] width 18 height 18
click at [500, 504] on span "6" at bounding box center [498, 506] width 26 height 26
type input "10/06/2025"
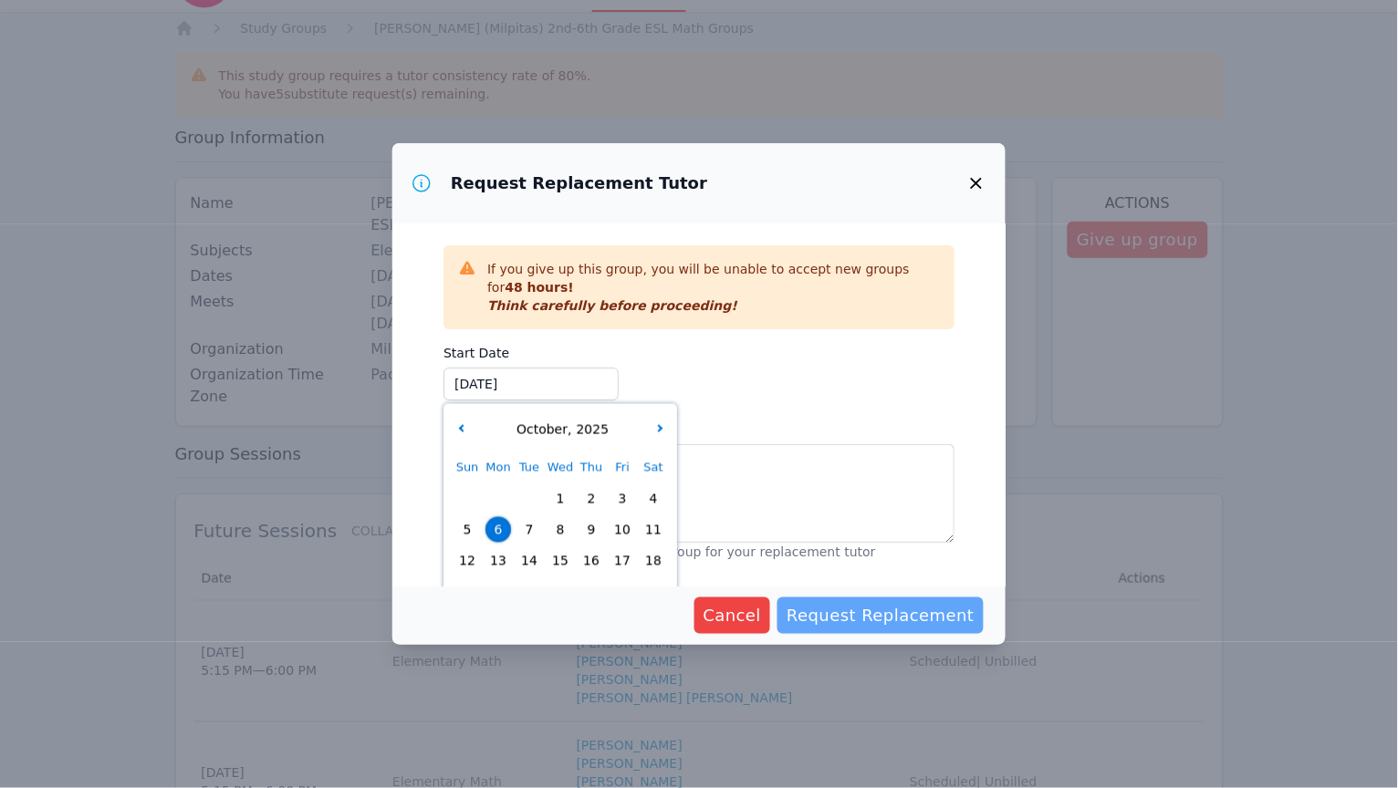
click at [830, 619] on span "Request Replacement" at bounding box center [880, 616] width 188 height 26
